Goal: Information Seeking & Learning: Check status

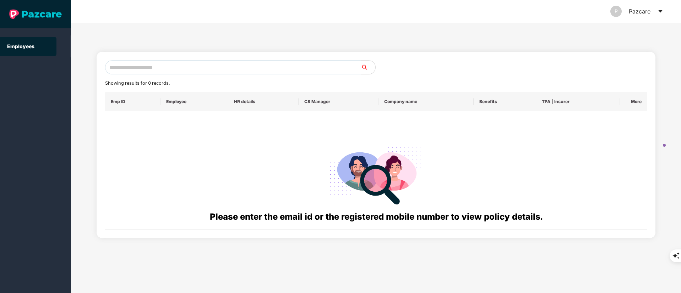
click at [134, 66] on input "text" at bounding box center [233, 67] width 256 height 14
paste input "**********"
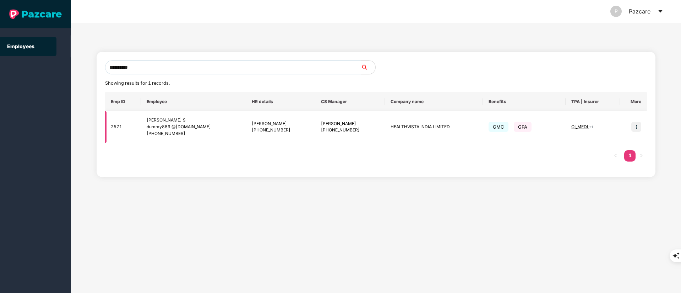
type input "**********"
click at [634, 126] on img at bounding box center [636, 127] width 10 height 10
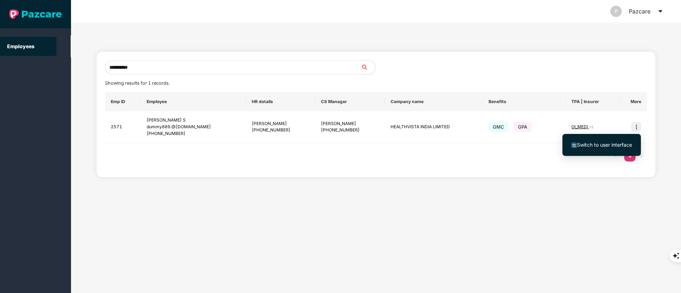
click at [603, 149] on li "Switch to user interface" at bounding box center [601, 145] width 78 height 15
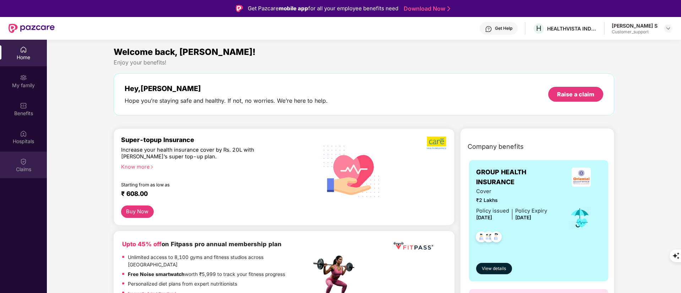
click at [23, 160] on img at bounding box center [23, 161] width 7 height 7
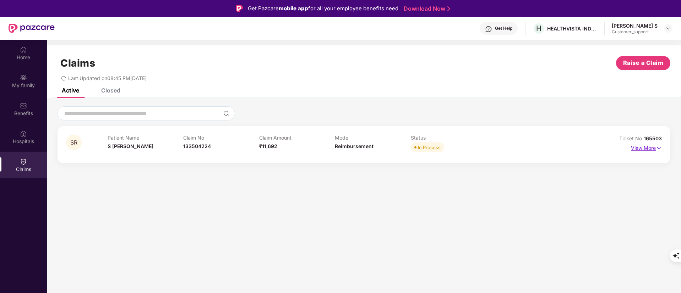
click at [640, 150] on p "View More" at bounding box center [646, 148] width 31 height 10
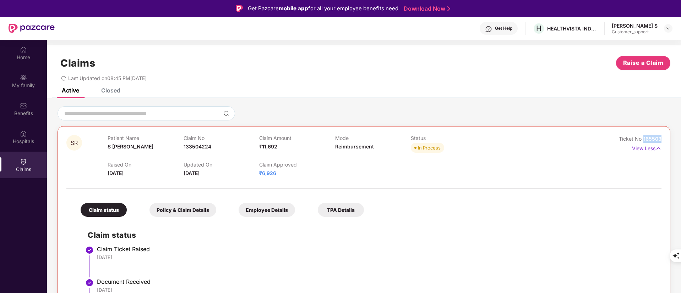
drag, startPoint x: 642, startPoint y: 138, endPoint x: 665, endPoint y: 138, distance: 23.1
click at [665, 138] on div "SR Patient Name S Rida Fatima Claim No 133504224 Claim Amount ₹11,692 Mode Reim…" at bounding box center [363, 278] width 613 height 305
copy span "165503"
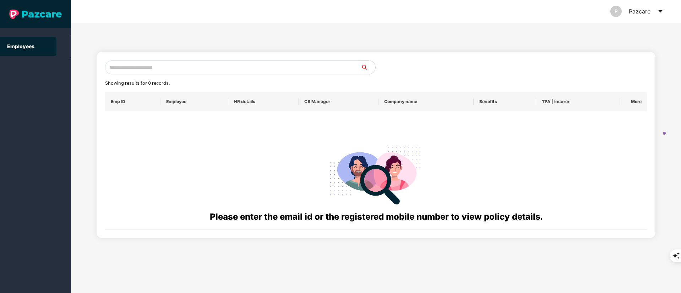
click at [148, 71] on input "text" at bounding box center [233, 67] width 256 height 14
paste input "**********"
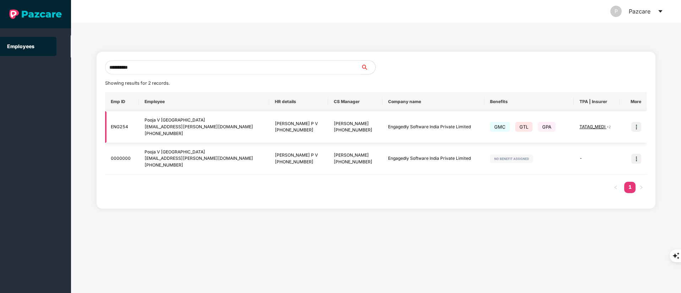
type input "**********"
click at [639, 127] on img at bounding box center [636, 127] width 10 height 10
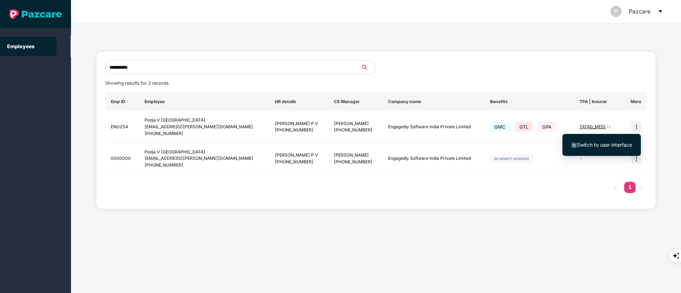
click at [621, 143] on span "Switch to user interface" at bounding box center [604, 145] width 55 height 6
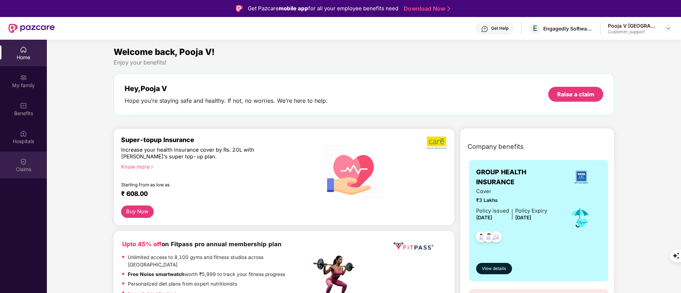
click at [36, 171] on div "Claims" at bounding box center [23, 169] width 47 height 7
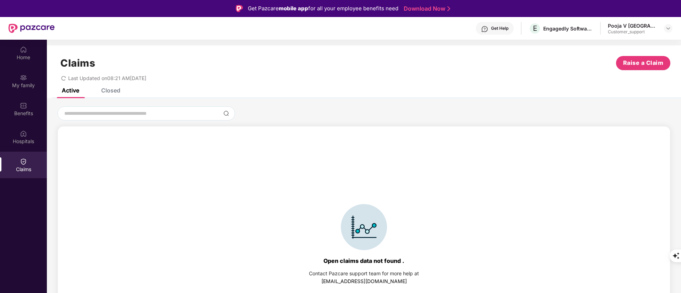
click at [108, 93] on div "Closed" at bounding box center [110, 90] width 19 height 7
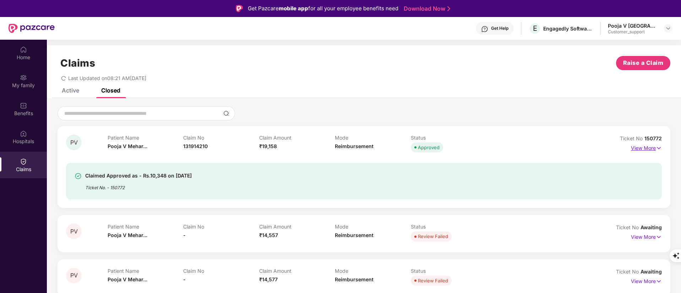
click at [648, 148] on p "View More" at bounding box center [646, 148] width 31 height 10
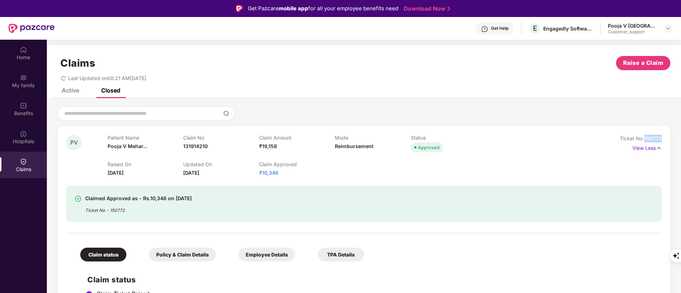
drag, startPoint x: 644, startPoint y: 138, endPoint x: 673, endPoint y: 140, distance: 28.8
copy span "150772"
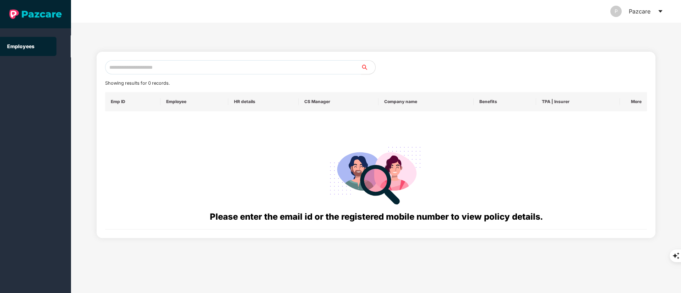
click at [132, 66] on input "text" at bounding box center [233, 67] width 256 height 14
paste input "**********"
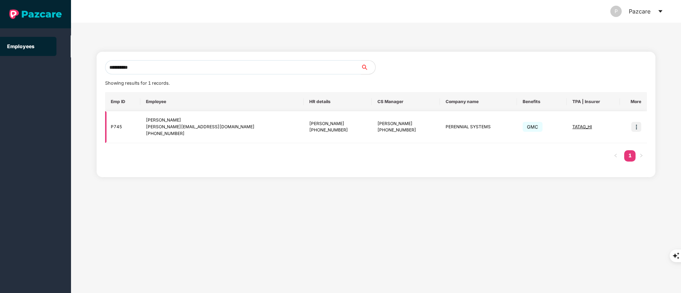
type input "**********"
click at [635, 127] on img at bounding box center [636, 127] width 10 height 10
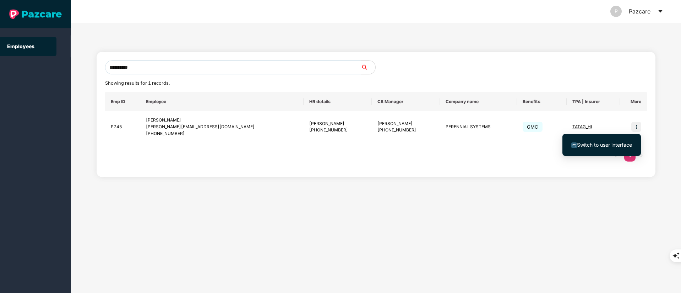
click at [615, 146] on span "Switch to user interface" at bounding box center [604, 145] width 55 height 6
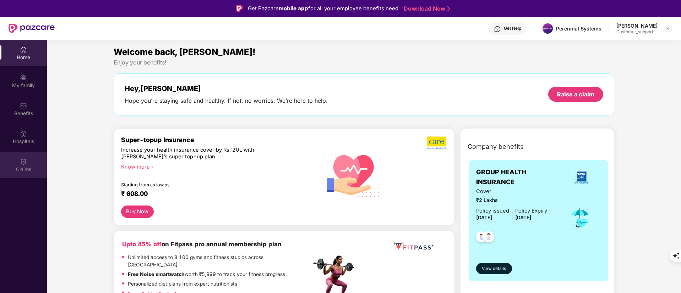
click at [21, 167] on div "Claims" at bounding box center [23, 169] width 47 height 7
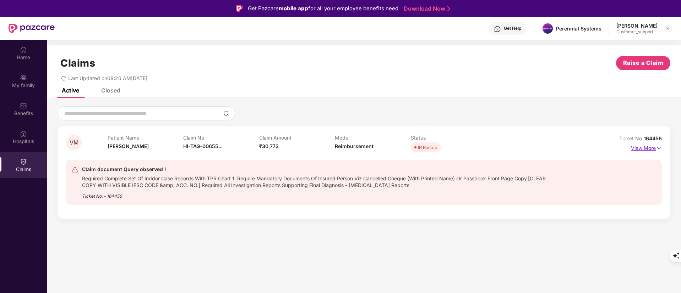
click at [653, 148] on p "View More" at bounding box center [646, 148] width 31 height 10
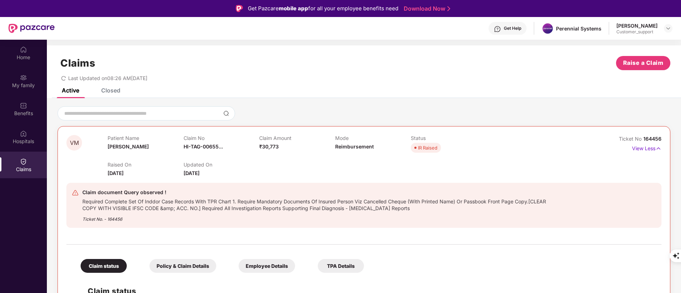
click at [643, 138] on span "164456" at bounding box center [652, 139] width 18 height 6
drag, startPoint x: 641, startPoint y: 138, endPoint x: 666, endPoint y: 136, distance: 25.4
click at [666, 136] on div "VM Patient Name [PERSON_NAME] Claim No HI-TAG-00655... Claim Amount ₹30,773 Mod…" at bounding box center [363, 293] width 613 height 335
copy span "164456"
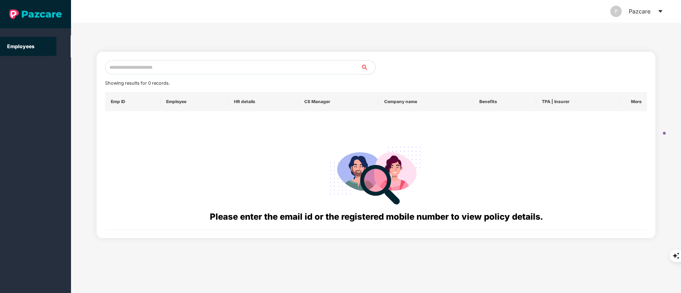
click at [159, 71] on input "text" at bounding box center [233, 67] width 256 height 14
paste input "**********"
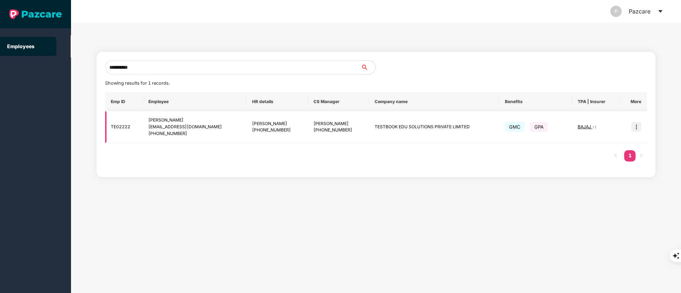
type input "**********"
click at [637, 124] on img at bounding box center [636, 127] width 10 height 10
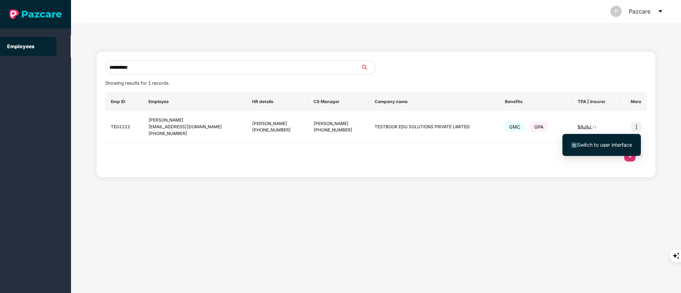
click at [615, 143] on span "Switch to user interface" at bounding box center [604, 145] width 55 height 6
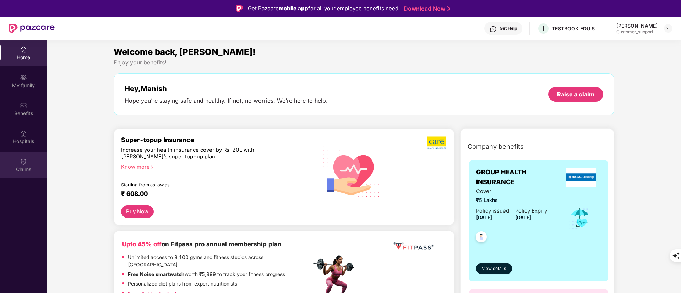
click at [21, 165] on img at bounding box center [23, 161] width 7 height 7
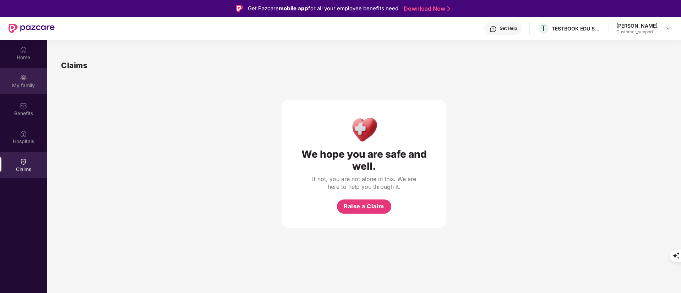
click at [10, 75] on div "My family" at bounding box center [23, 81] width 47 height 27
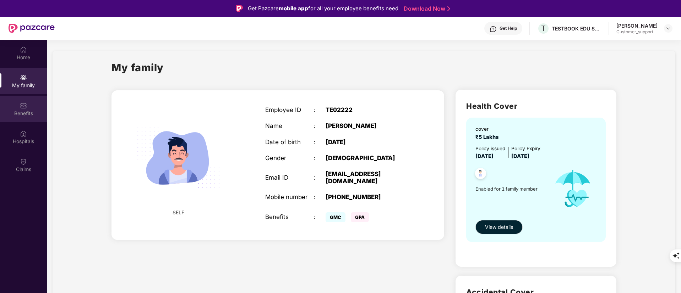
click at [18, 110] on div "Benefits" at bounding box center [23, 113] width 47 height 7
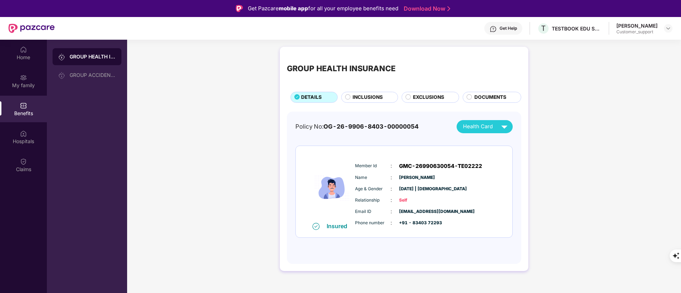
click at [424, 90] on div "GROUP HEALTH INSURANCE DETAILS INCLUSIONS EXCLUSIONS DOCUMENTS" at bounding box center [404, 78] width 234 height 49
click at [424, 96] on span "EXCLUSIONS" at bounding box center [428, 98] width 31 height 8
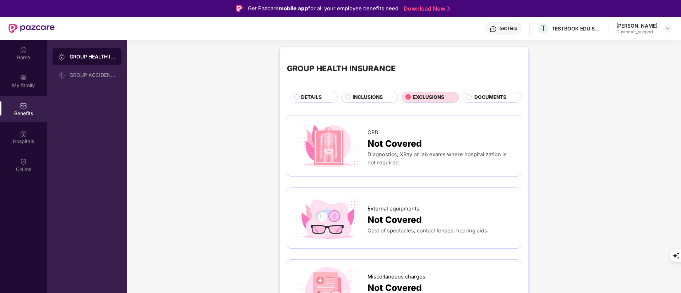
click at [359, 95] on span "INCLUSIONS" at bounding box center [367, 98] width 30 height 8
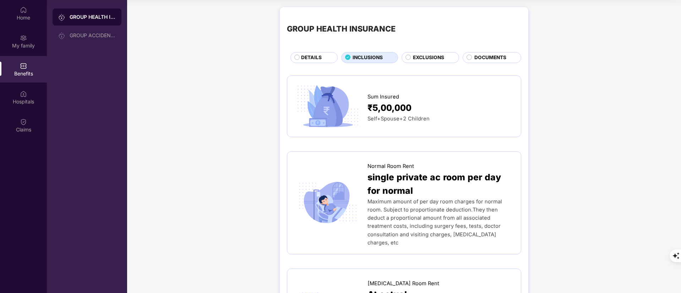
click at [426, 59] on span "EXCLUSIONS" at bounding box center [428, 58] width 31 height 8
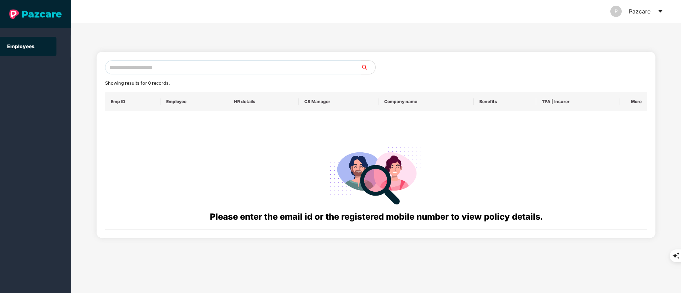
click at [166, 71] on input "text" at bounding box center [233, 67] width 256 height 14
paste input "**********"
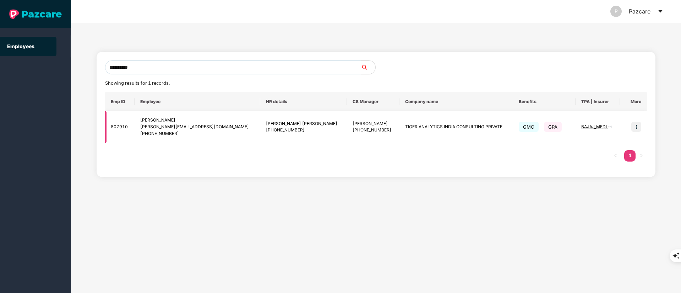
type input "**********"
click at [637, 124] on img at bounding box center [636, 127] width 10 height 10
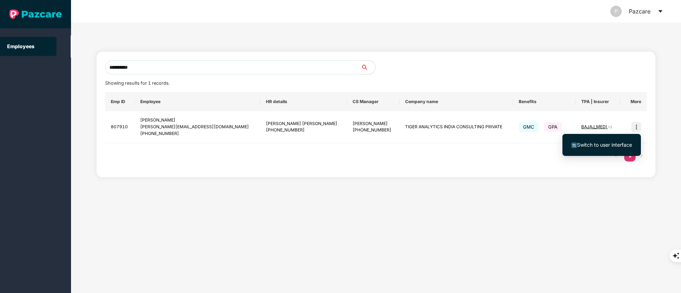
click at [616, 148] on span "Switch to user interface" at bounding box center [601, 145] width 61 height 8
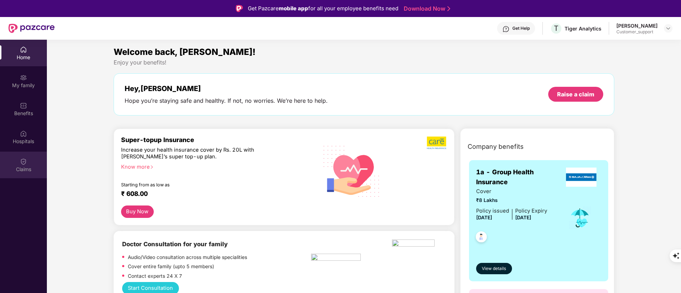
click at [33, 169] on div "Claims" at bounding box center [23, 169] width 47 height 7
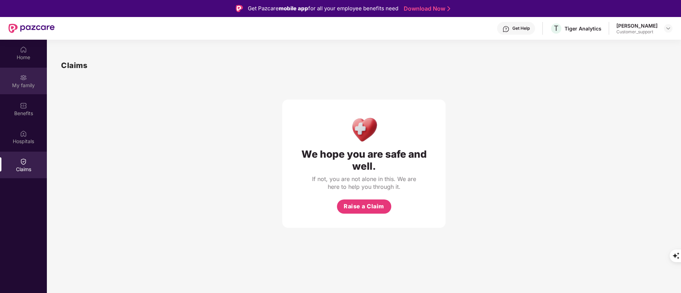
click at [34, 88] on div "My family" at bounding box center [23, 85] width 47 height 7
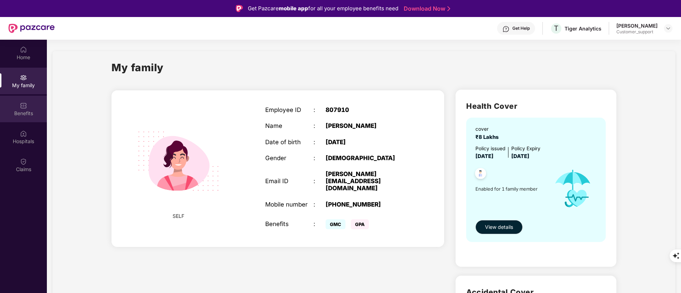
click at [31, 109] on div "Benefits" at bounding box center [23, 109] width 47 height 27
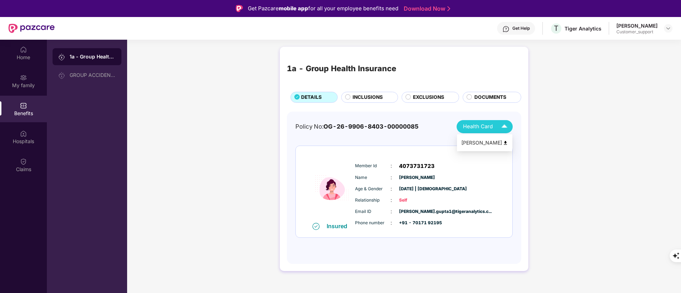
click at [505, 142] on img at bounding box center [505, 143] width 5 height 5
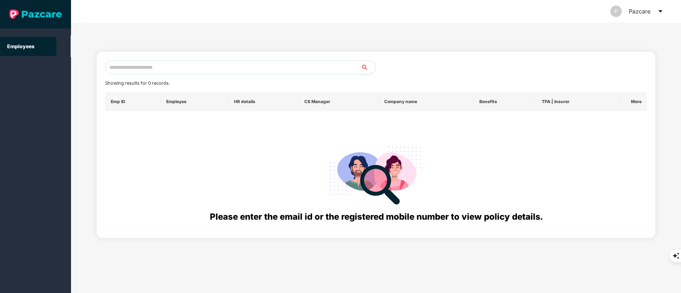
click at [150, 71] on input "text" at bounding box center [233, 67] width 256 height 14
paste input "**********"
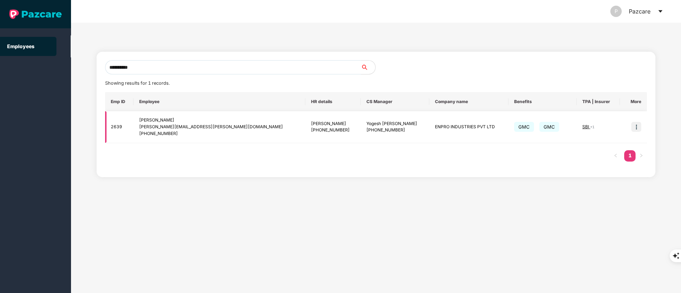
type input "**********"
click at [637, 122] on img at bounding box center [636, 127] width 10 height 10
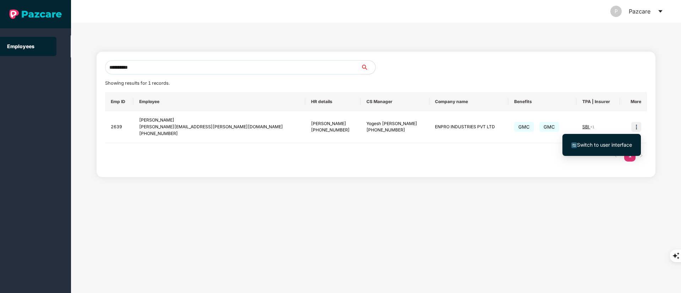
click at [618, 140] on li "Switch to user interface" at bounding box center [601, 145] width 78 height 15
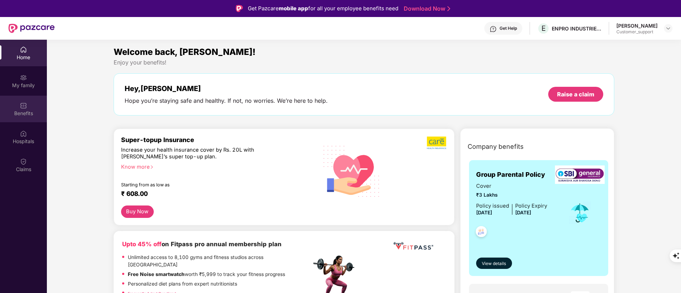
click at [27, 115] on div "Benefits" at bounding box center [23, 113] width 47 height 7
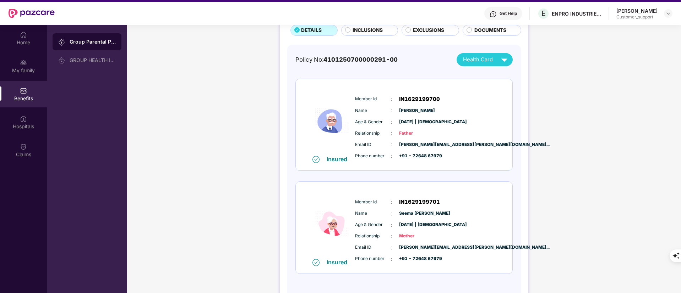
scroll to position [16, 0]
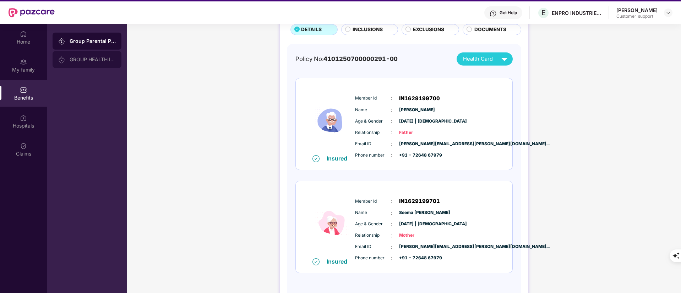
click at [80, 56] on div "GROUP HEALTH INSURANCE" at bounding box center [87, 59] width 69 height 17
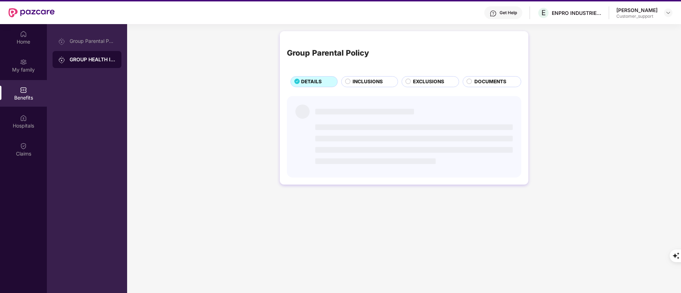
scroll to position [0, 0]
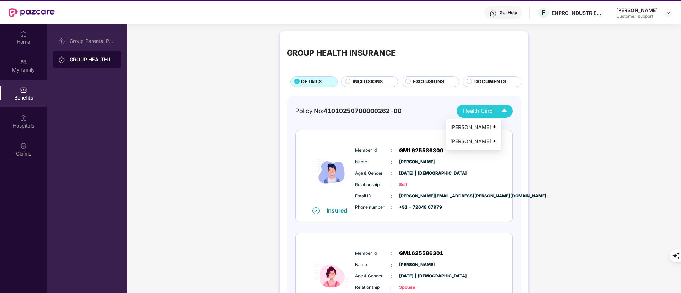
click at [497, 141] on img at bounding box center [494, 141] width 5 height 5
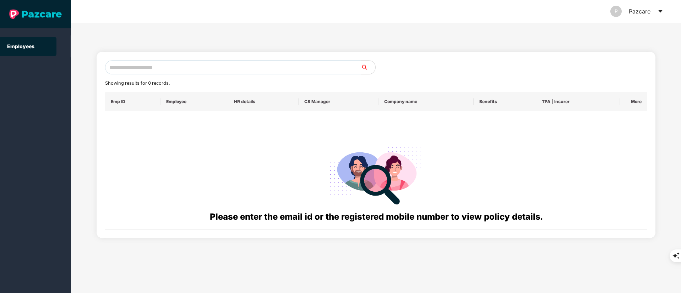
click at [154, 69] on input "text" at bounding box center [233, 67] width 256 height 14
paste input "**********"
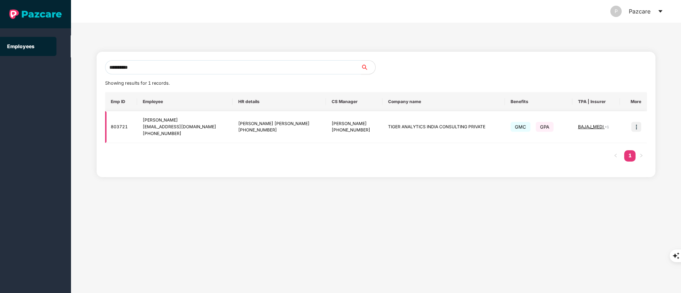
type input "**********"
click at [632, 127] on img at bounding box center [636, 127] width 10 height 10
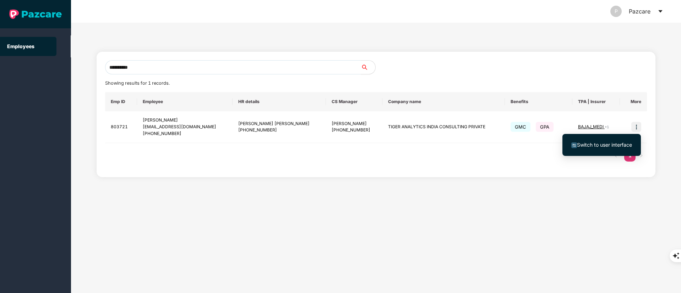
click at [623, 145] on span "Switch to user interface" at bounding box center [604, 145] width 55 height 6
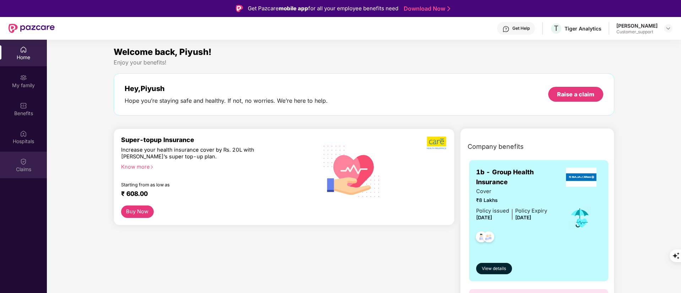
click at [22, 171] on div "Claims" at bounding box center [23, 169] width 47 height 7
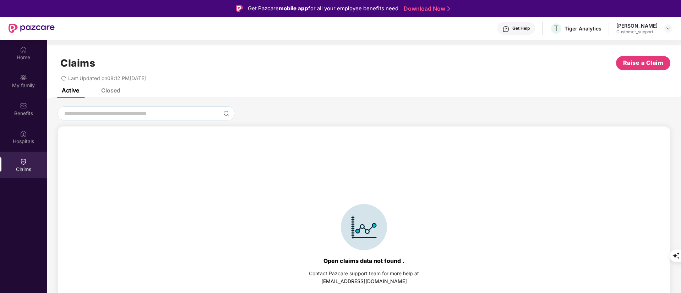
click at [112, 93] on div "Closed" at bounding box center [110, 90] width 19 height 7
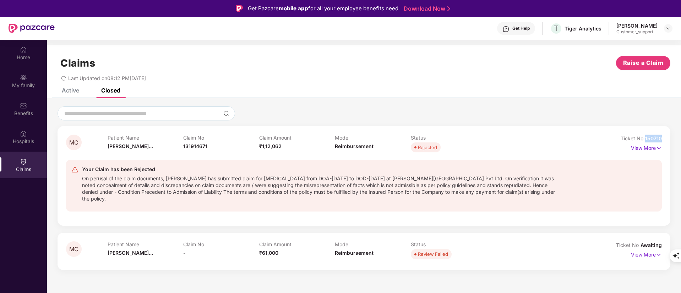
drag, startPoint x: 645, startPoint y: 138, endPoint x: 681, endPoint y: 136, distance: 35.9
click at [680, 136] on html "Get Pazcare mobile app for all your employee benefits need Download Now Get Hel…" at bounding box center [340, 146] width 681 height 293
copy span "150710"
